Goal: Information Seeking & Learning: Learn about a topic

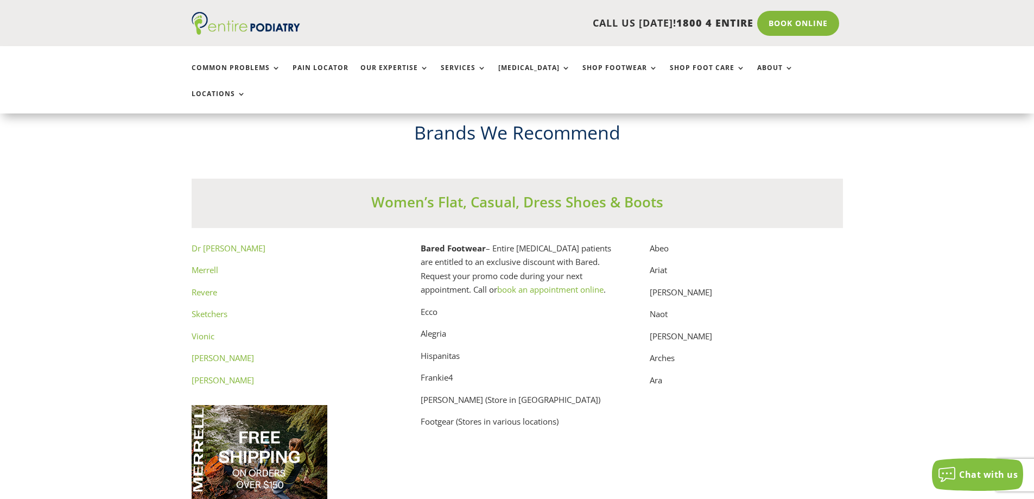
scroll to position [5428, 0]
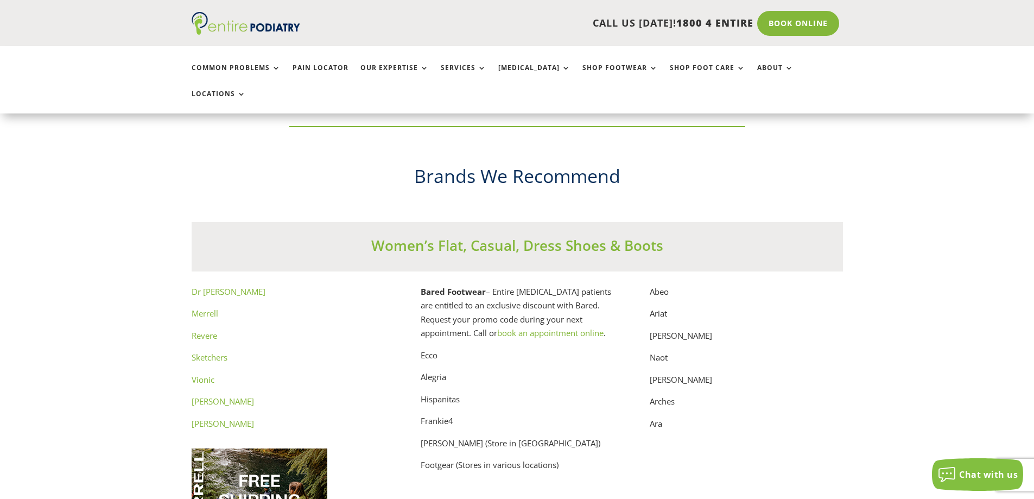
click at [220, 286] on link "Dr [PERSON_NAME]" at bounding box center [229, 291] width 74 height 11
click at [199, 330] on link "Revere" at bounding box center [205, 335] width 26 height 11
click at [233, 396] on link "[PERSON_NAME]" at bounding box center [223, 401] width 62 height 11
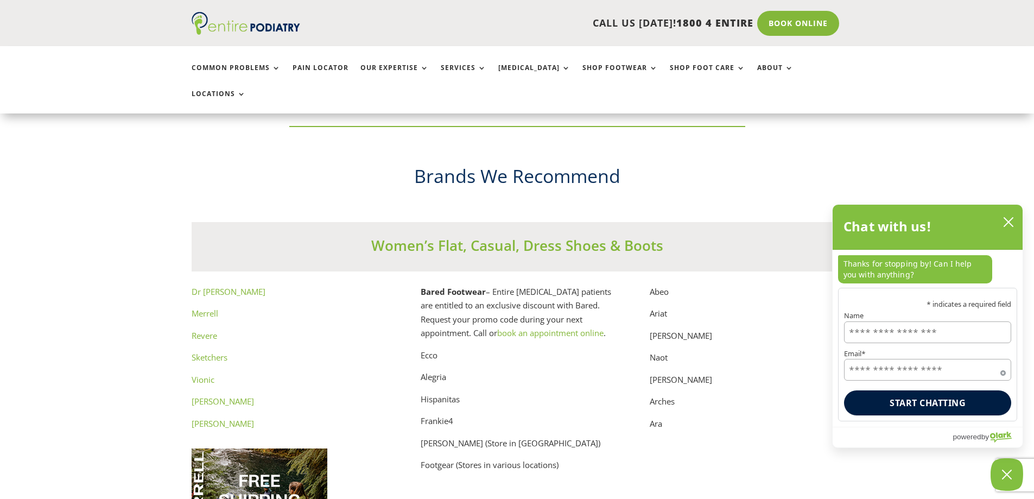
click at [228, 418] on link "[PERSON_NAME]" at bounding box center [223, 423] width 62 height 11
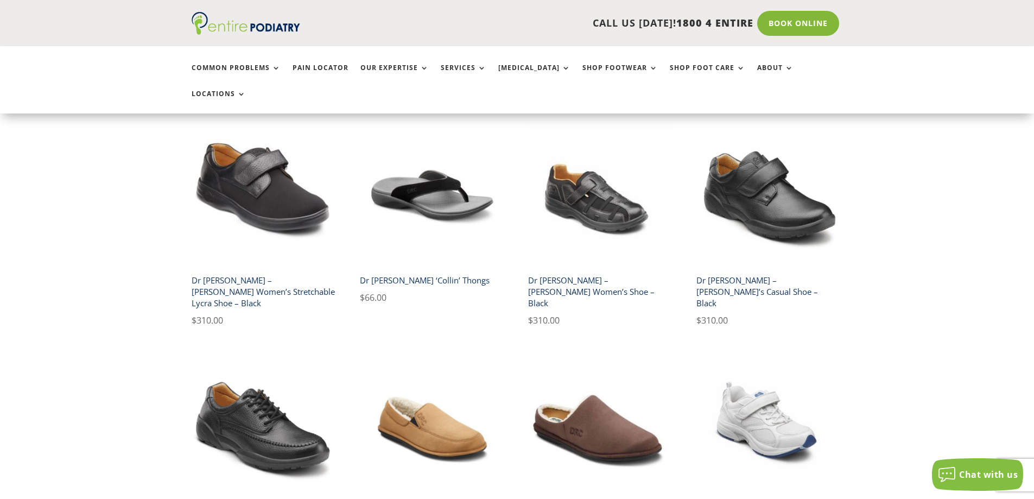
scroll to position [1389, 0]
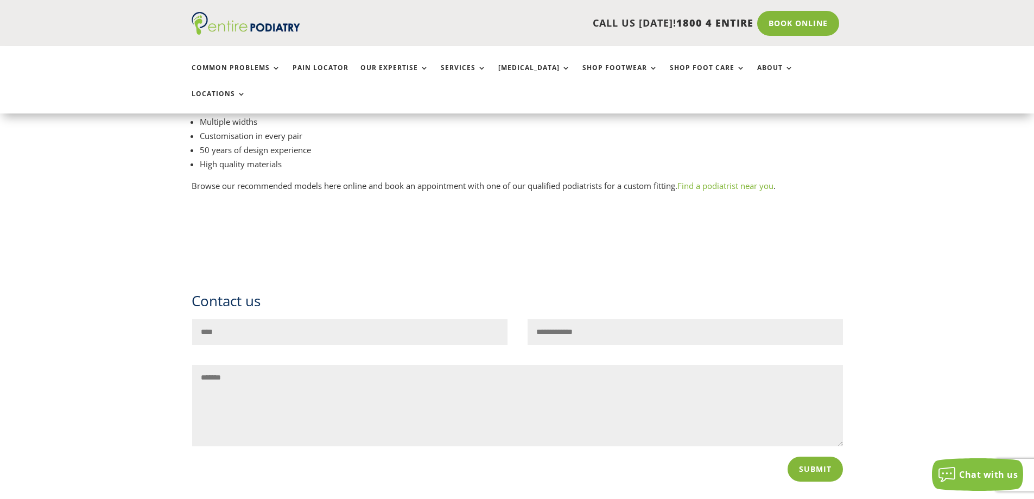
scroll to position [608, 0]
